Goal: Check status: Check status

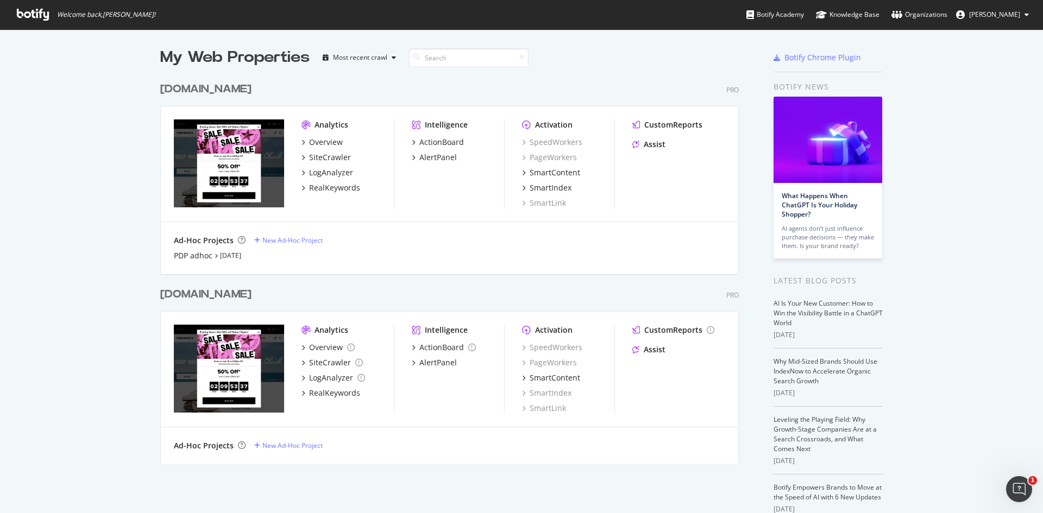
click at [252, 94] on div "[DOMAIN_NAME]" at bounding box center [205, 89] width 91 height 16
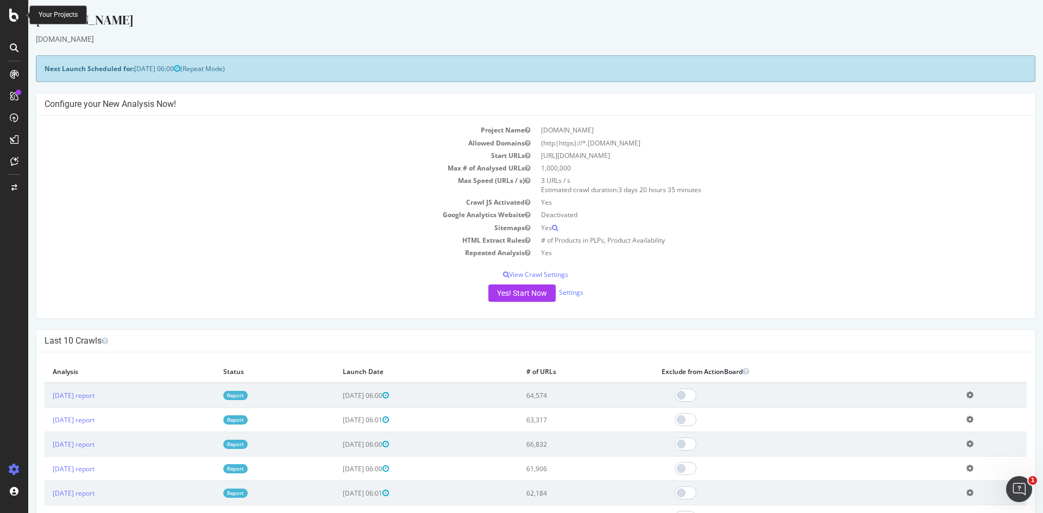
click at [10, 16] on icon at bounding box center [14, 15] width 10 height 13
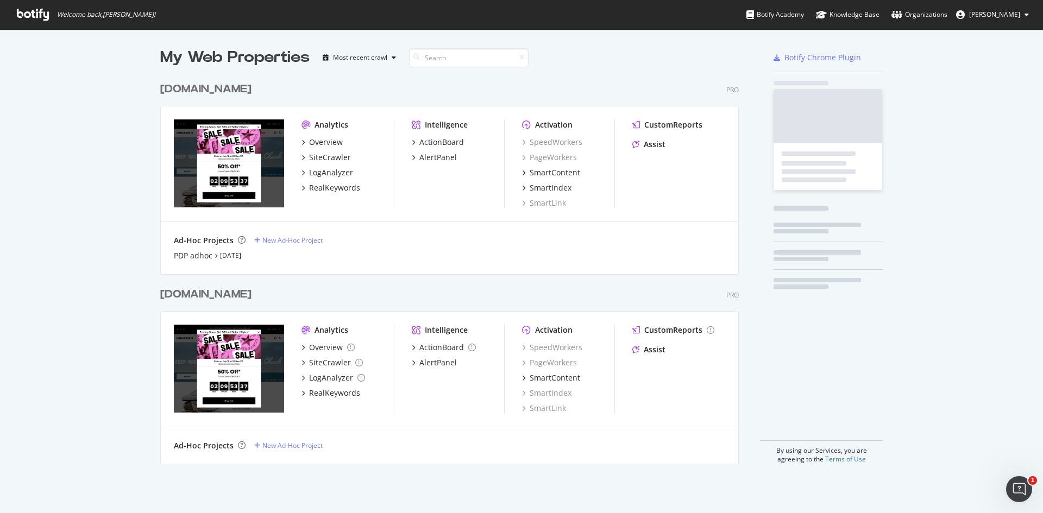
scroll to position [505, 1027]
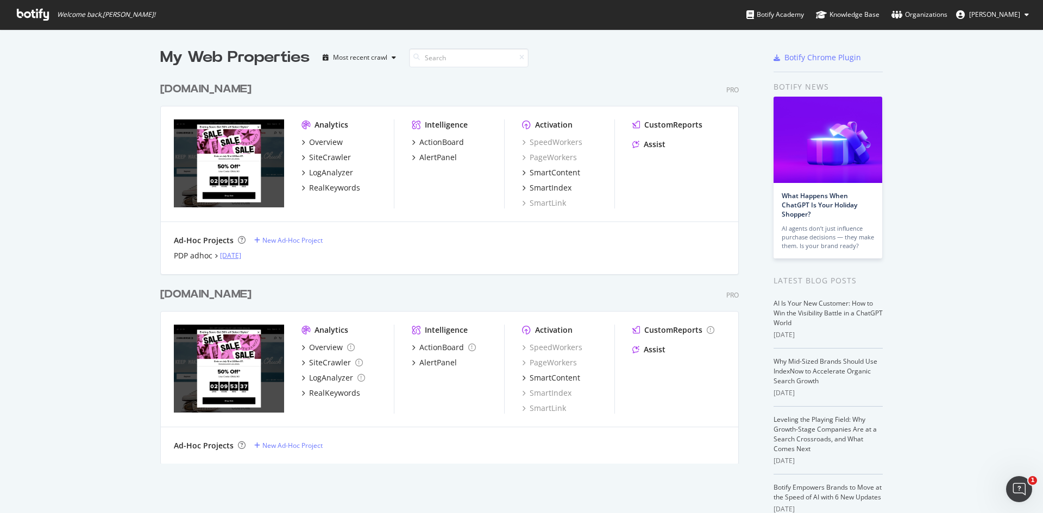
click at [227, 254] on link "[DATE]" at bounding box center [230, 255] width 21 height 9
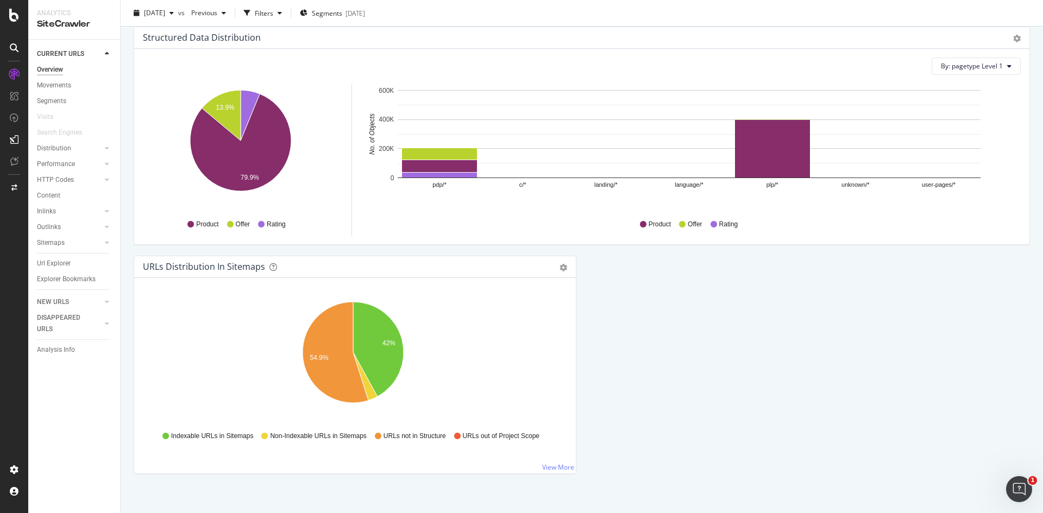
scroll to position [1063, 0]
